Goal: Find specific page/section: Find specific page/section

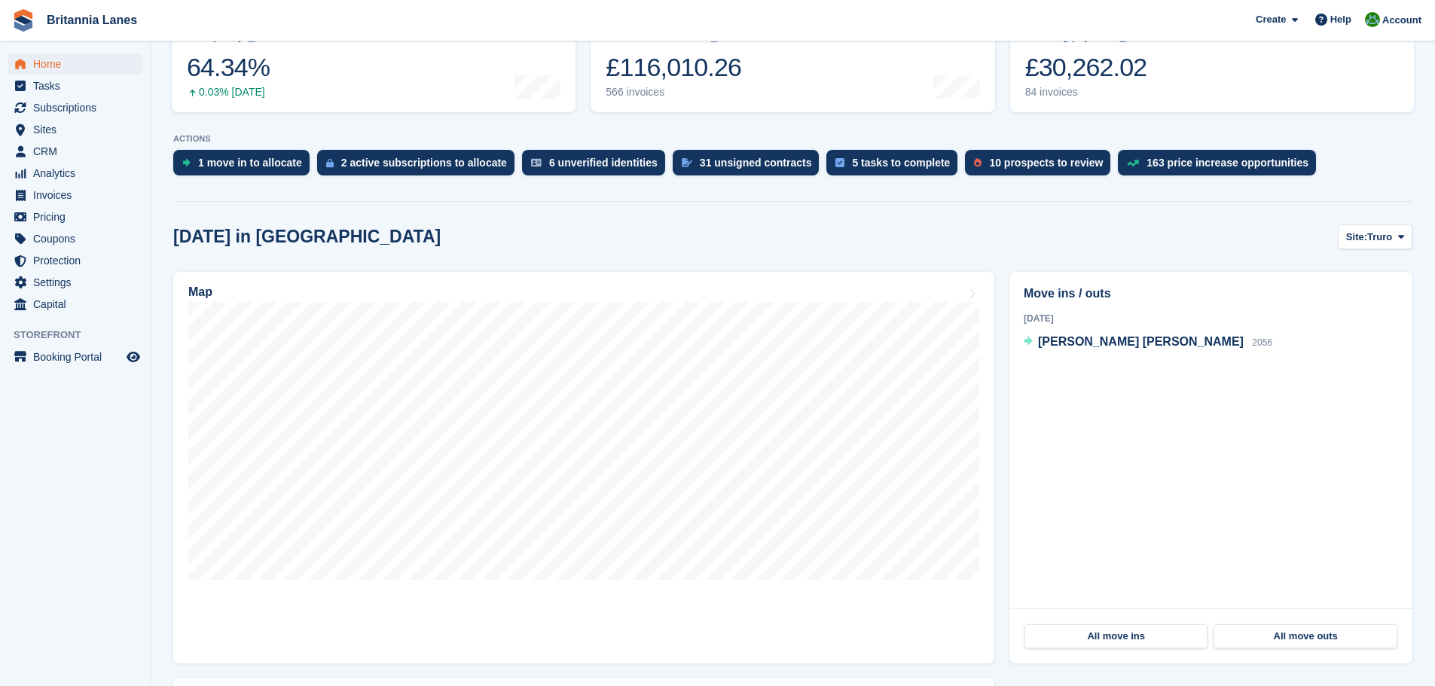
scroll to position [226, 0]
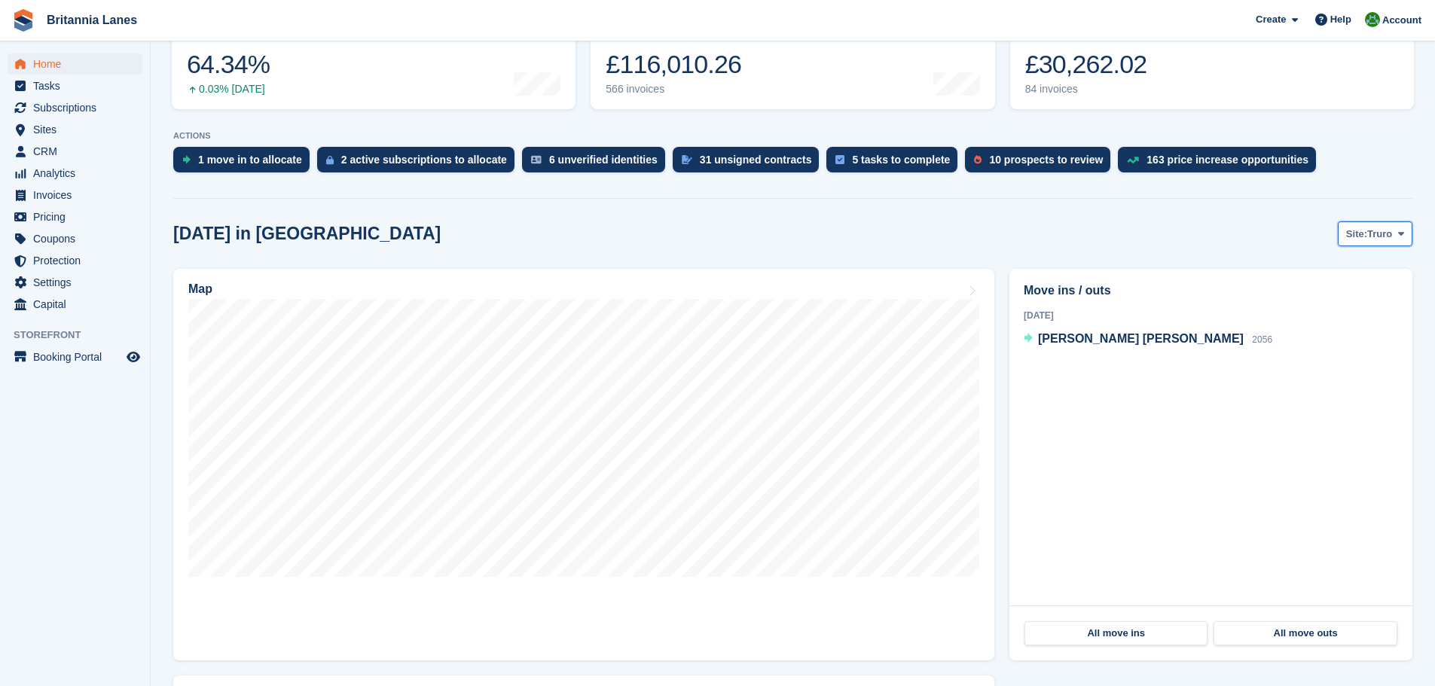
click at [1363, 233] on span "Site:" at bounding box center [1356, 234] width 21 height 15
click at [1314, 353] on link "Hayle" at bounding box center [1338, 350] width 136 height 27
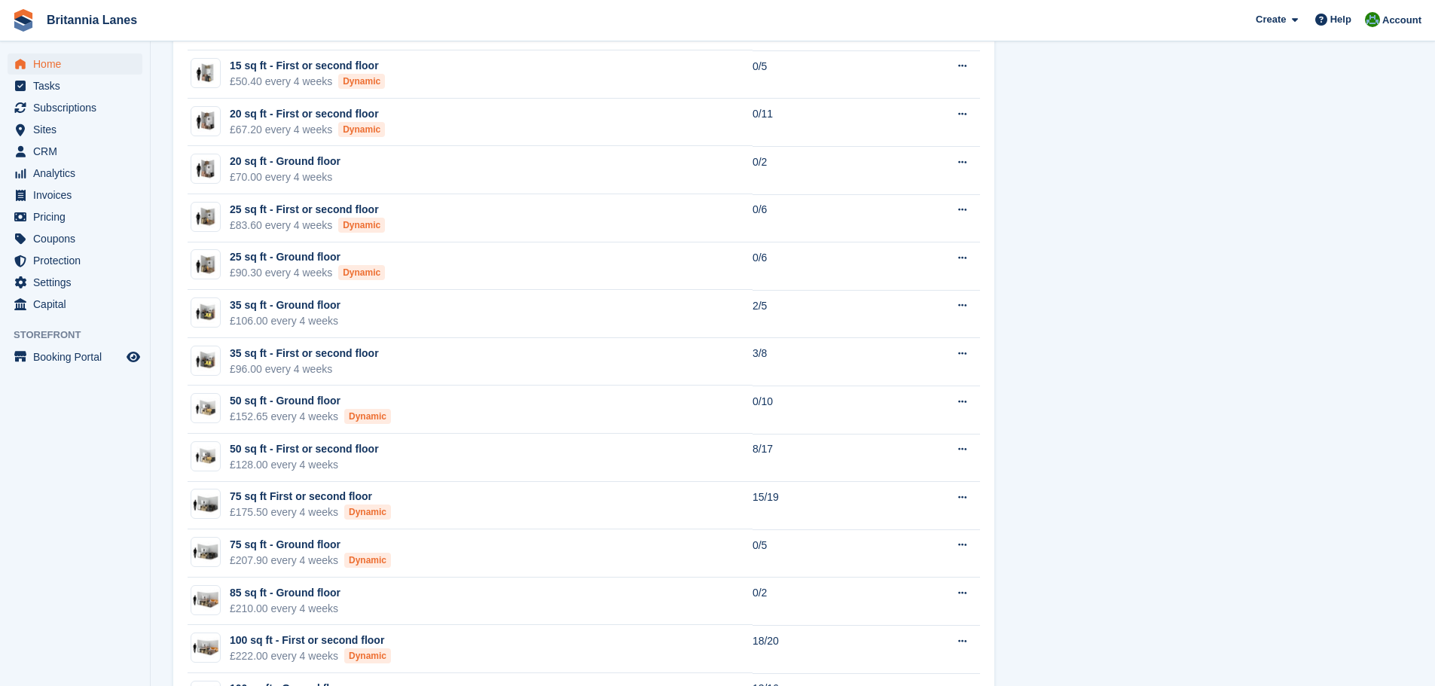
scroll to position [1054, 0]
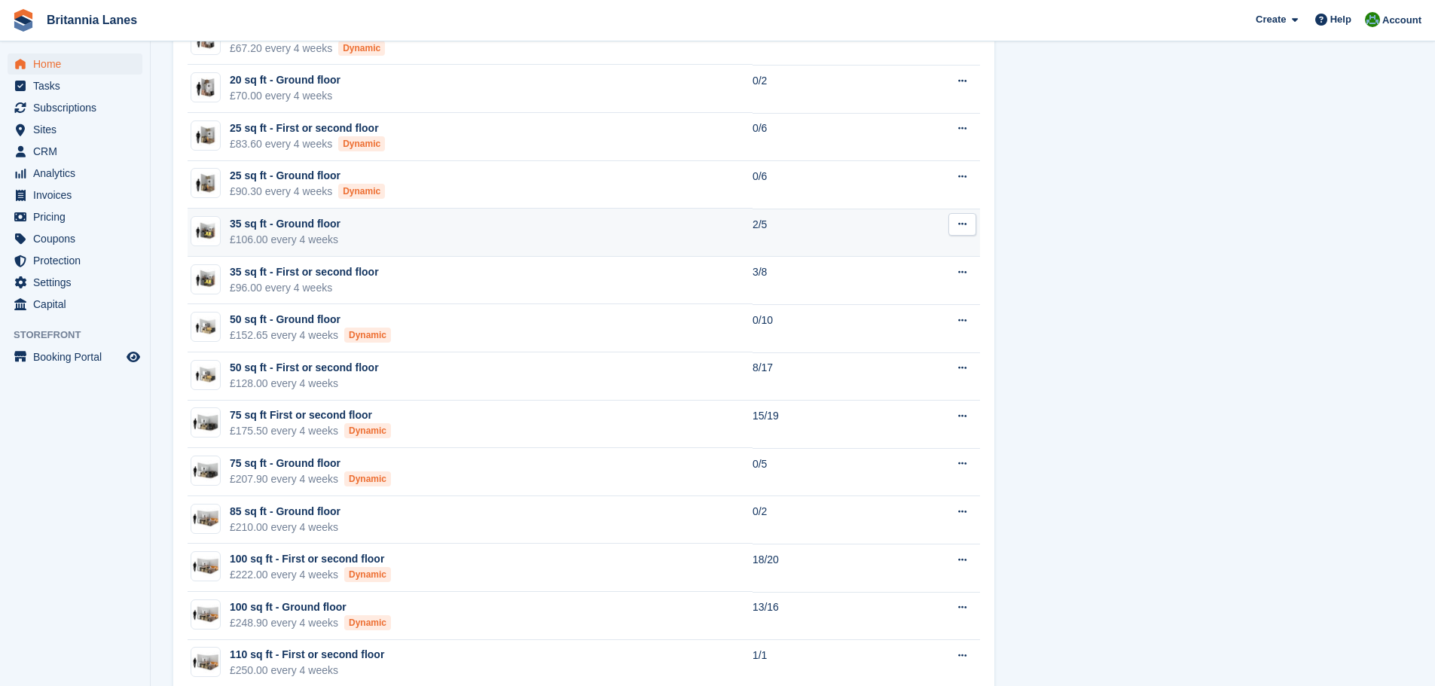
click at [383, 234] on td "35 sq ft - Ground floor £106.00 every 4 weeks" at bounding box center [470, 233] width 565 height 48
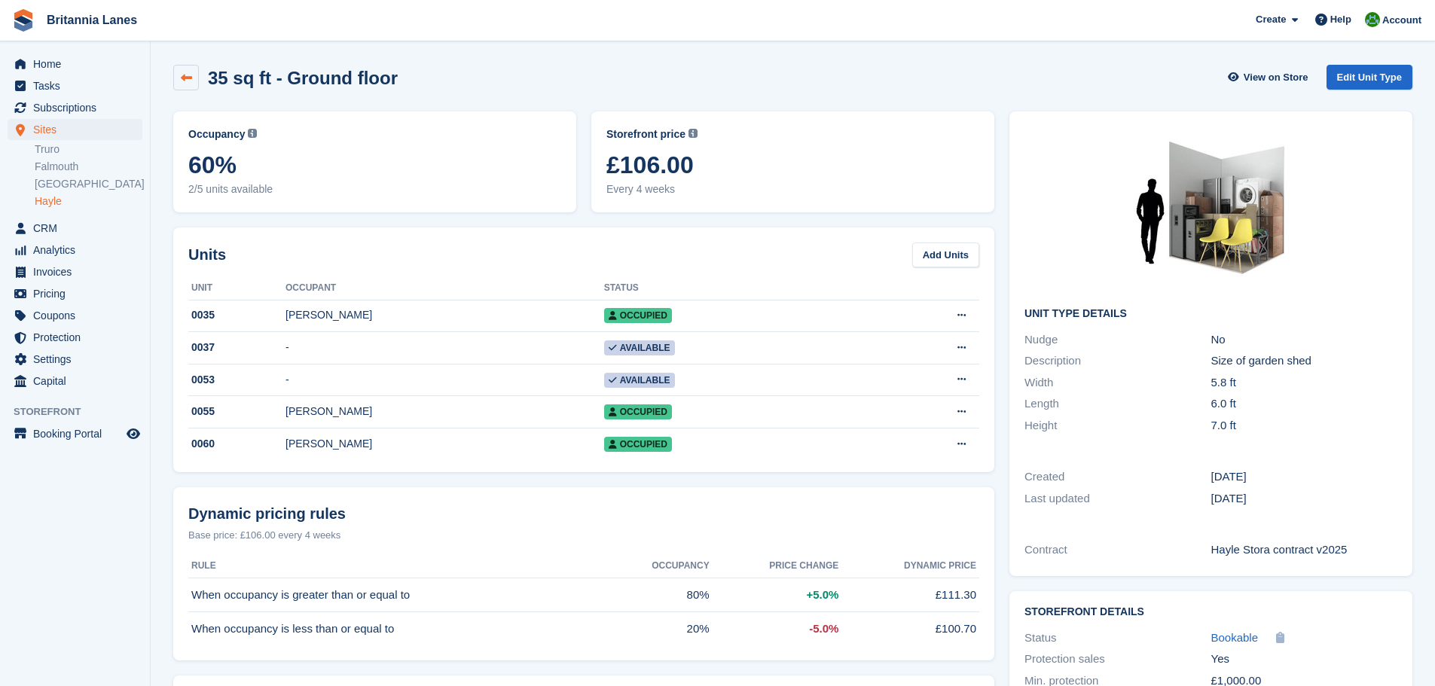
click at [181, 73] on icon at bounding box center [186, 77] width 11 height 11
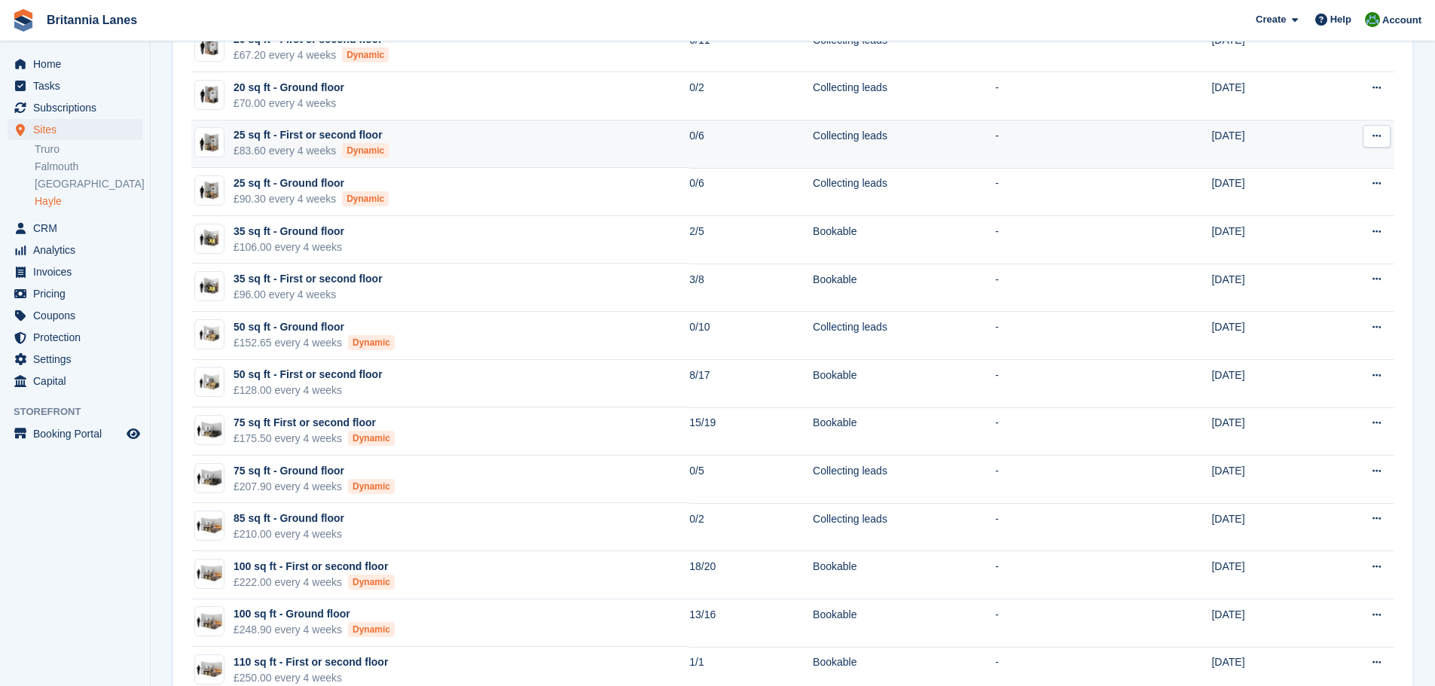
scroll to position [151, 0]
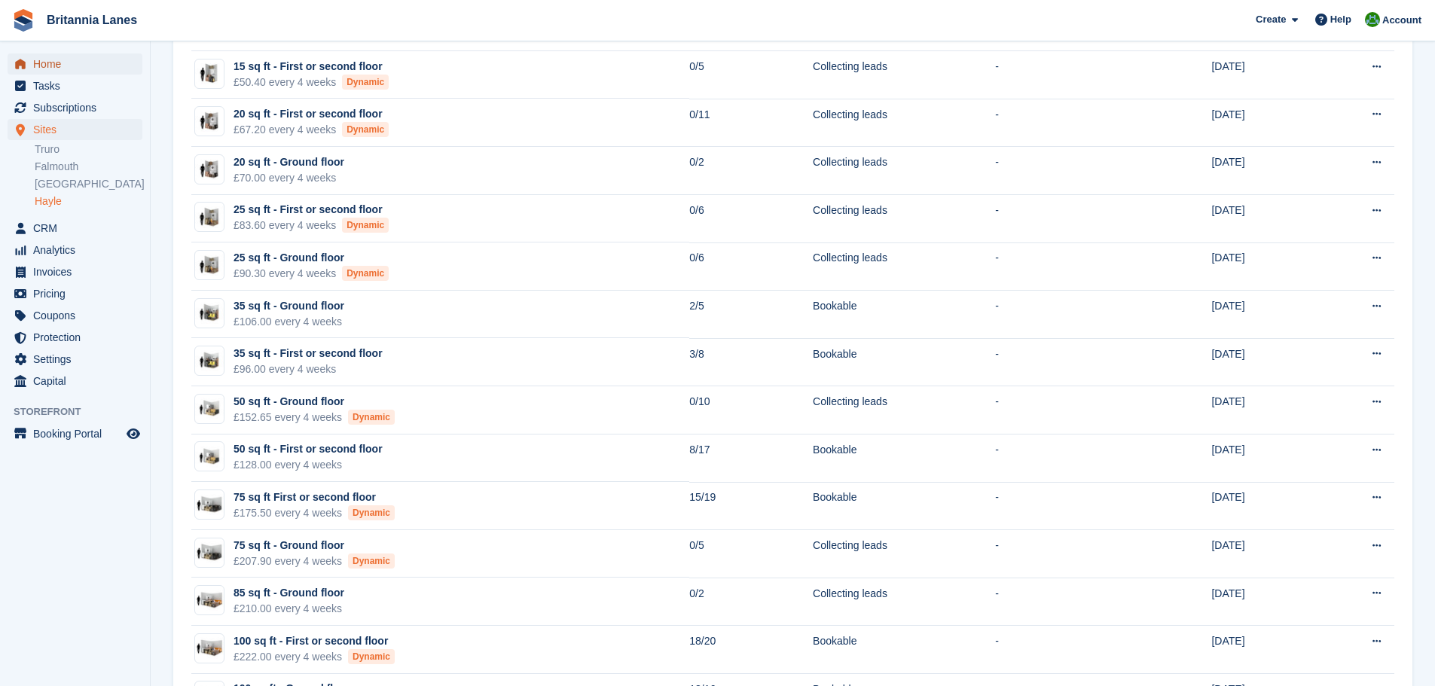
click at [71, 65] on span "Home" at bounding box center [78, 63] width 90 height 21
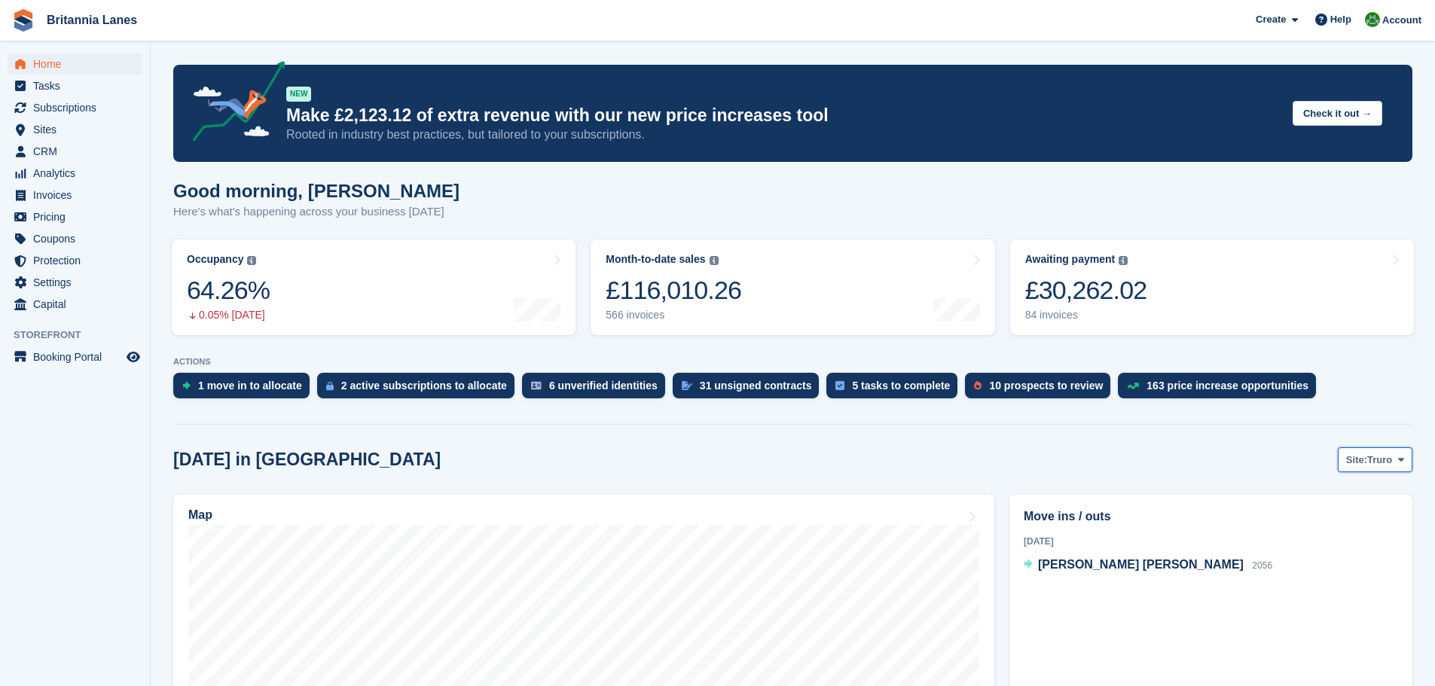
click at [1384, 462] on span "Truro" at bounding box center [1379, 460] width 25 height 15
click at [1315, 577] on link "Hayle" at bounding box center [1338, 576] width 136 height 27
